Goal: Information Seeking & Learning: Learn about a topic

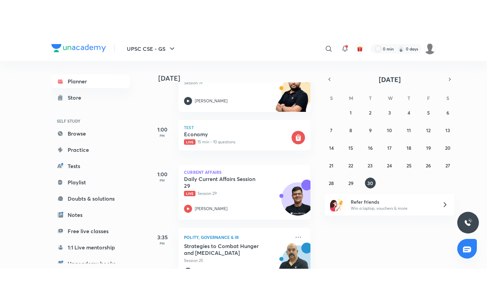
scroll to position [192, 0]
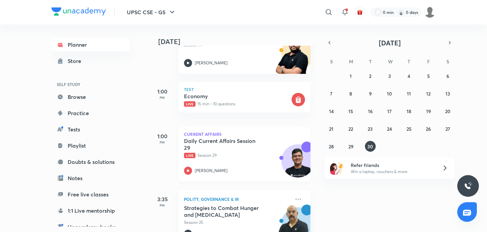
click at [219, 149] on h5 "Daily Current Affairs Session 29" at bounding box center [226, 144] width 84 height 14
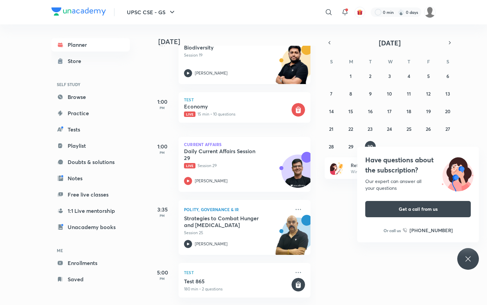
scroll to position [181, 0]
